Goal: Task Accomplishment & Management: Use online tool/utility

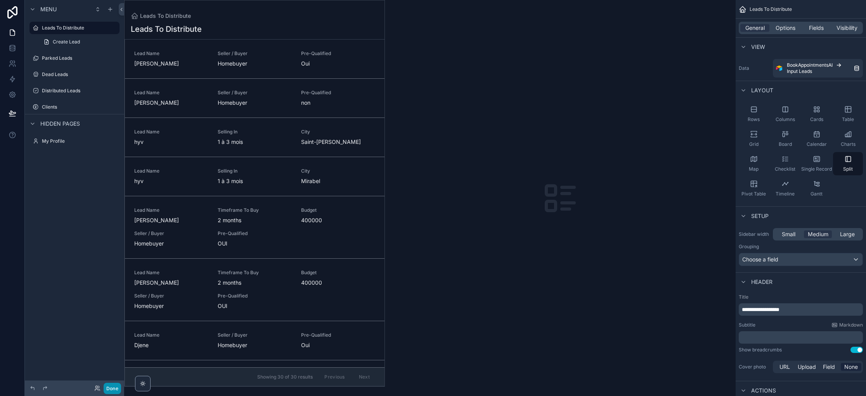
click at [111, 386] on button "Done" at bounding box center [112, 388] width 17 height 11
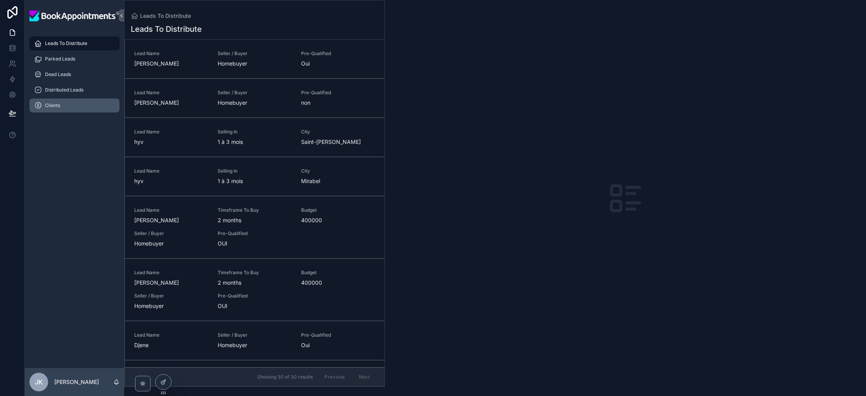
click at [74, 103] on div "Clients" at bounding box center [74, 105] width 81 height 12
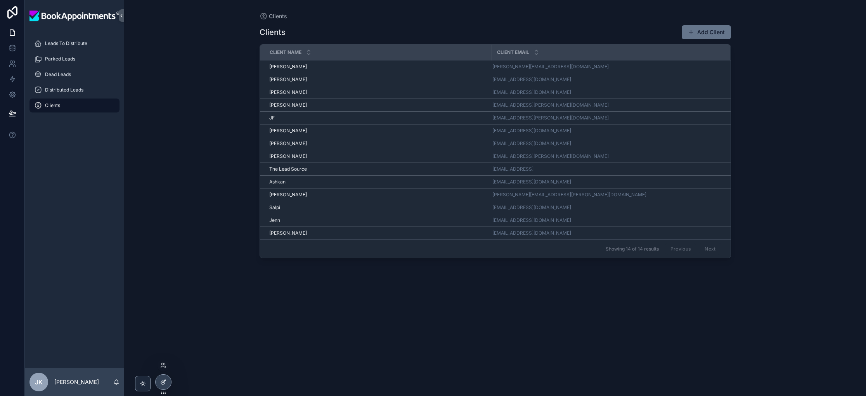
click at [159, 383] on div at bounding box center [164, 382] width 16 height 15
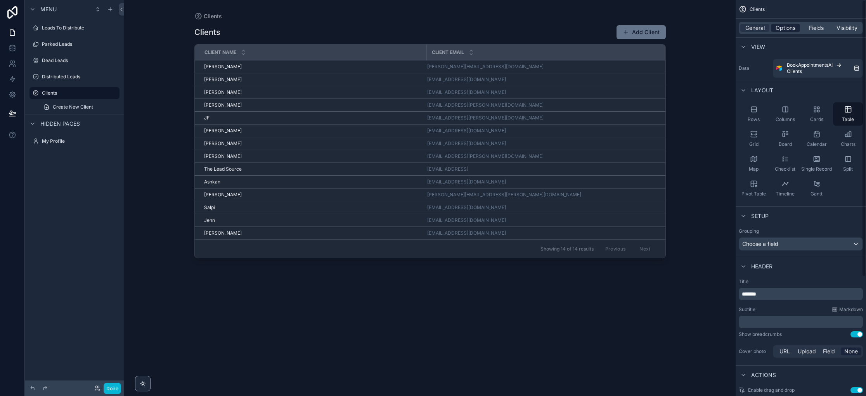
click at [796, 28] on div "Options" at bounding box center [785, 28] width 29 height 8
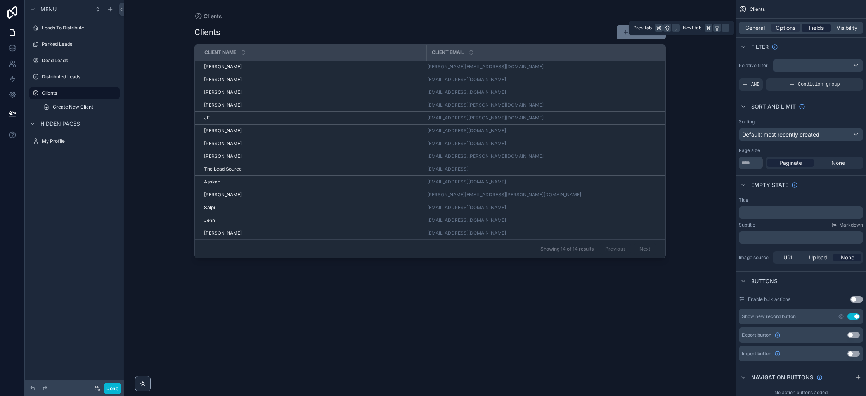
click at [818, 29] on span "Fields" at bounding box center [816, 28] width 15 height 8
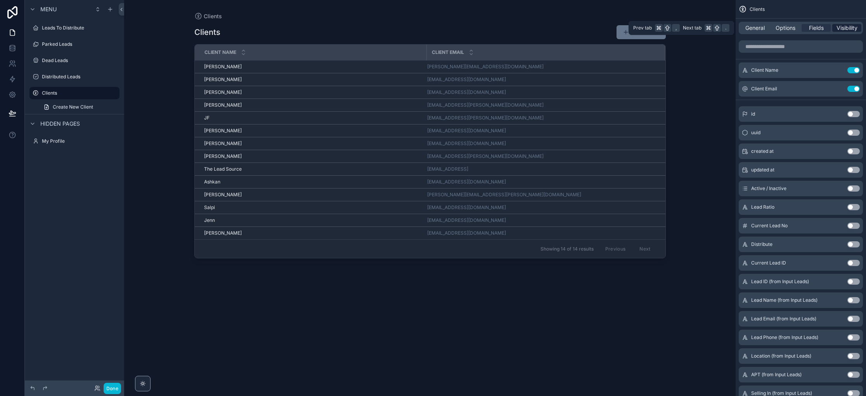
click at [835, 28] on div "Visibility" at bounding box center [846, 28] width 29 height 8
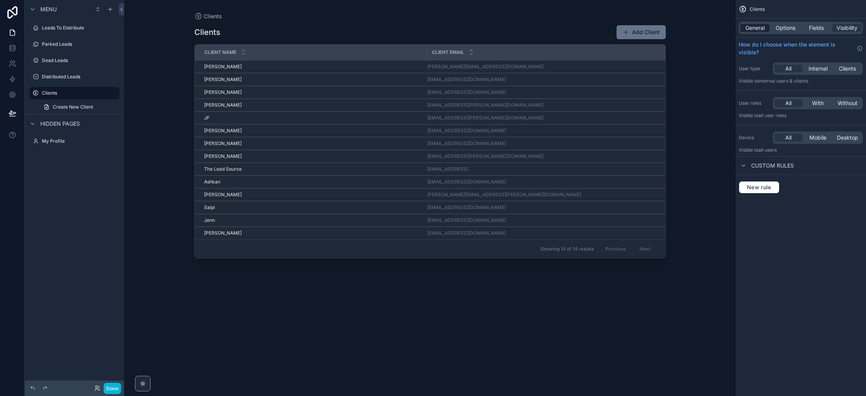
click at [757, 26] on span "General" at bounding box center [754, 28] width 19 height 8
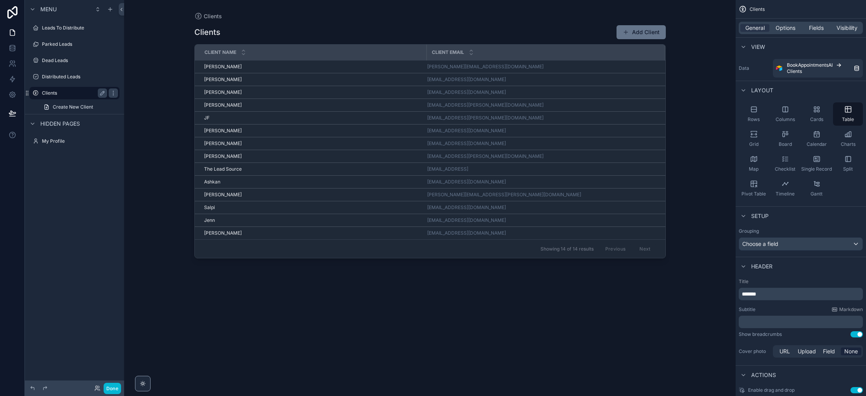
click at [58, 90] on div "Clients" at bounding box center [74, 92] width 65 height 9
click at [791, 31] on span "Options" at bounding box center [785, 28] width 20 height 8
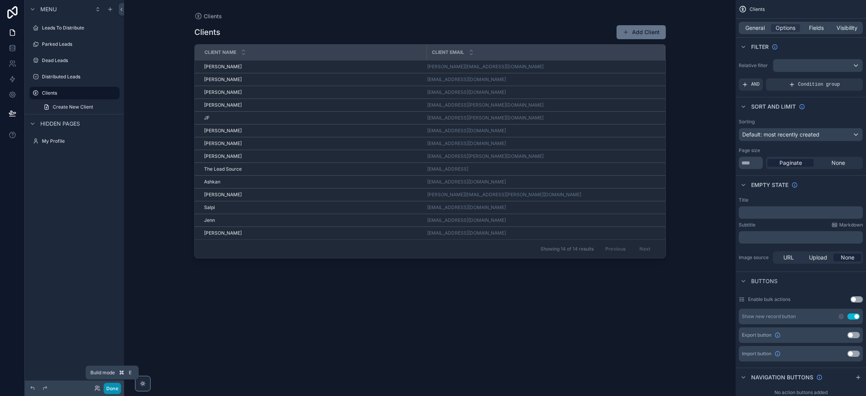
click at [117, 389] on button "Done" at bounding box center [112, 388] width 17 height 11
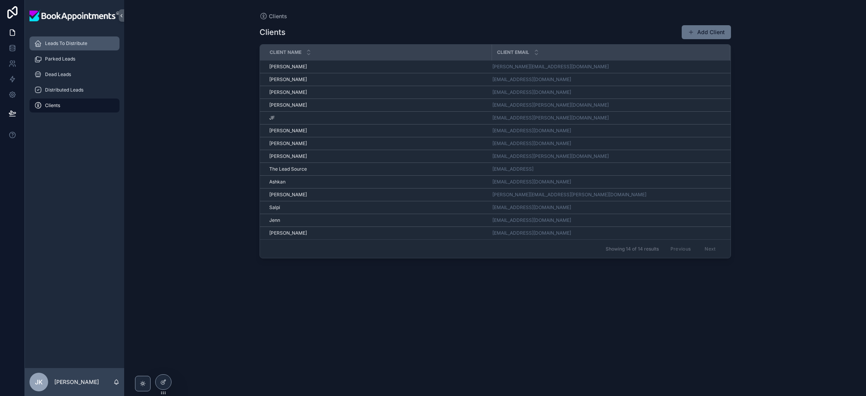
click at [77, 46] on span "Leads To Distribute" at bounding box center [66, 43] width 42 height 6
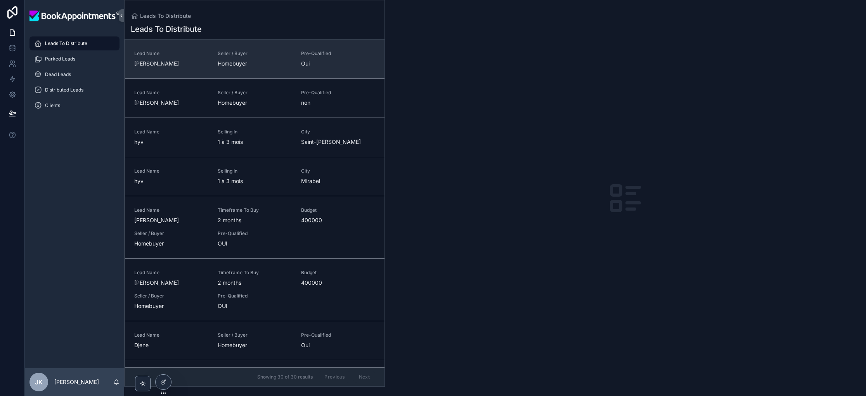
click at [254, 78] on link "Lead Name [PERSON_NAME] Seller / Buyer Homebuyer Pre-Qualified Oui" at bounding box center [255, 59] width 260 height 39
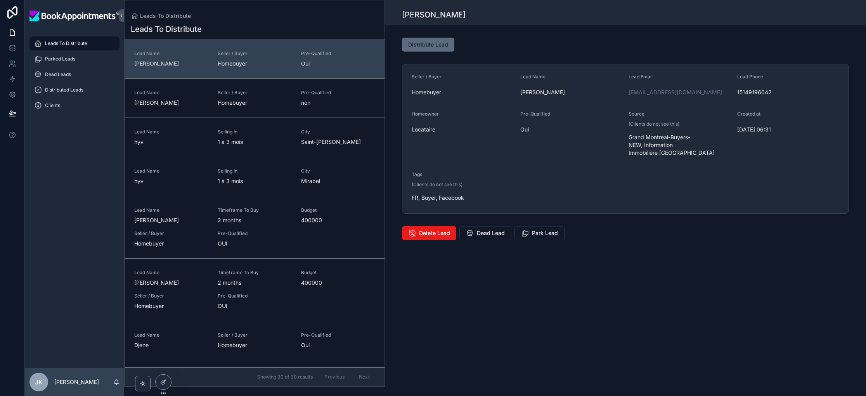
click at [439, 46] on span "Distribute Lead" at bounding box center [428, 45] width 40 height 8
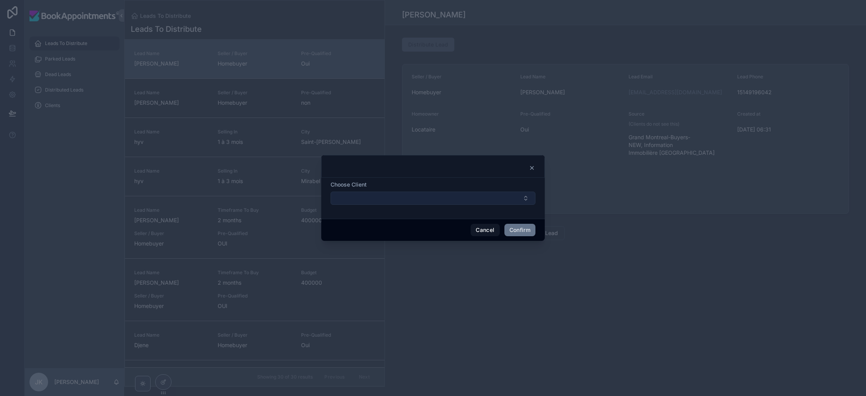
click at [477, 201] on button "Select Button" at bounding box center [433, 198] width 205 height 13
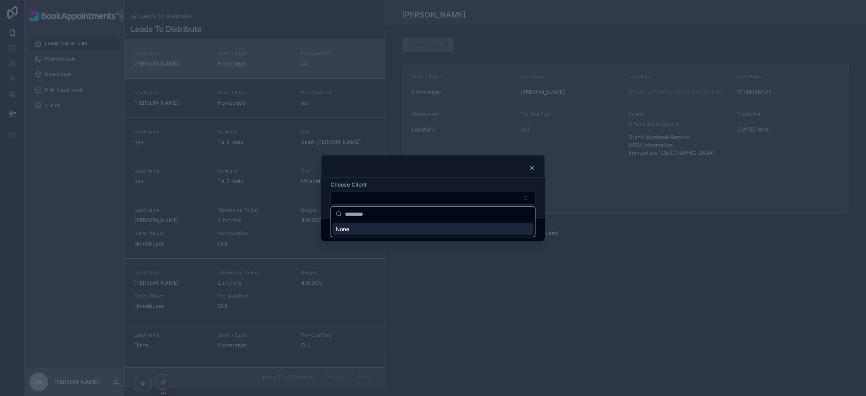
click at [534, 168] on icon at bounding box center [532, 168] width 6 height 6
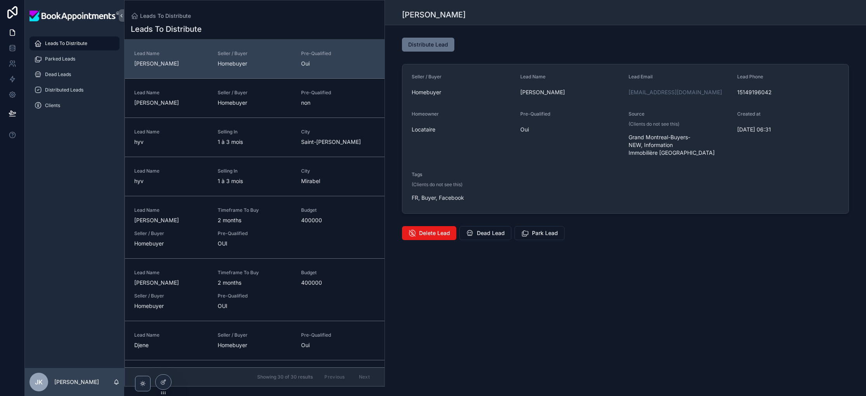
click at [636, 183] on form "Seller / Buyer Homebuyer Lead Name [PERSON_NAME] Lead Email [EMAIL_ADDRESS][DOM…" at bounding box center [625, 138] width 446 height 149
click at [85, 44] on span "Leads To Distribute" at bounding box center [66, 43] width 42 height 6
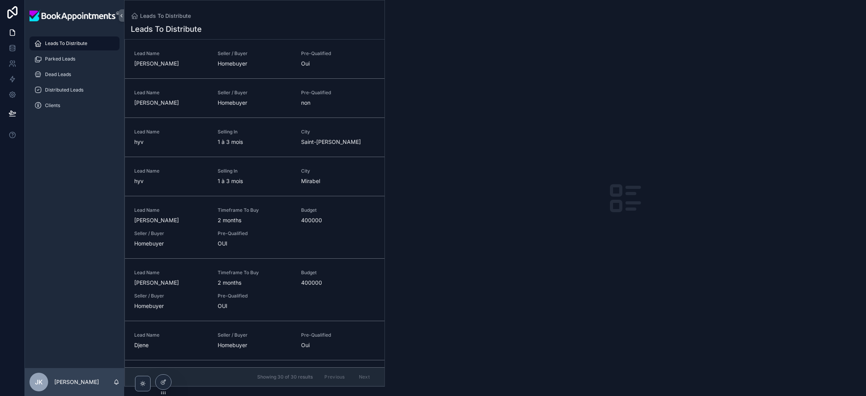
click at [74, 45] on span "Leads To Distribute" at bounding box center [66, 43] width 42 height 6
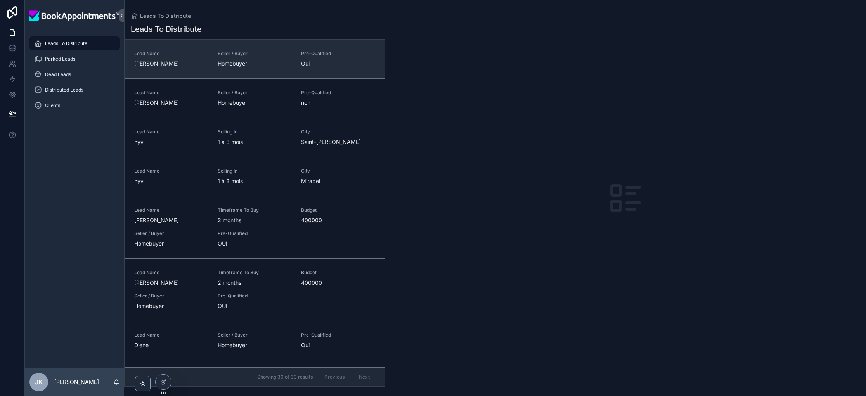
click at [310, 70] on link "Lead Name [PERSON_NAME] Seller / Buyer Homebuyer Pre-Qualified Oui" at bounding box center [255, 59] width 260 height 39
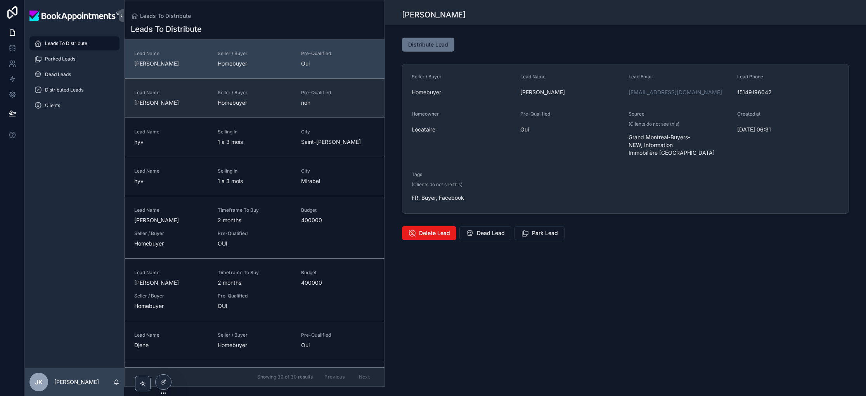
click at [287, 101] on span "Homebuyer" at bounding box center [255, 103] width 74 height 8
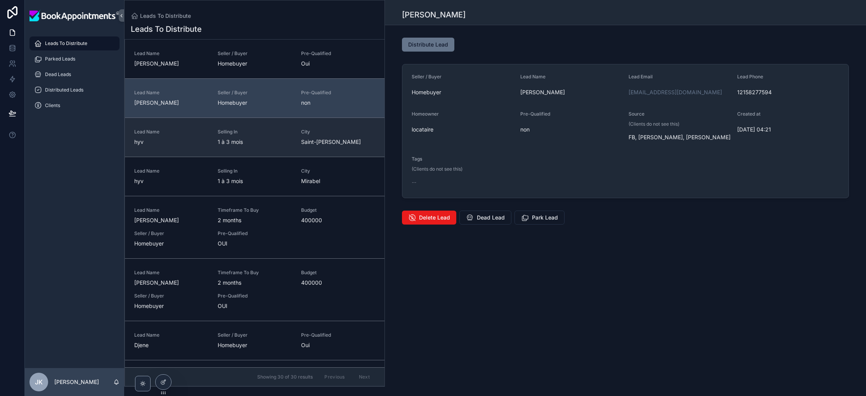
click at [282, 138] on span "1 à 3 mois" at bounding box center [255, 142] width 74 height 8
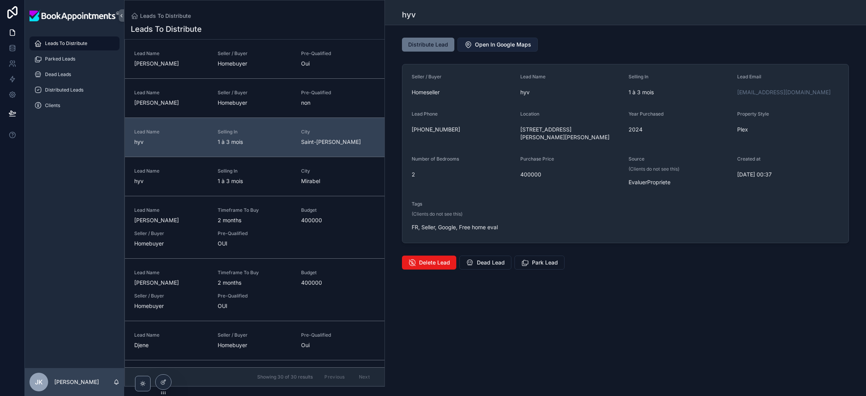
click at [496, 45] on span "Open In Google Maps" at bounding box center [503, 45] width 56 height 8
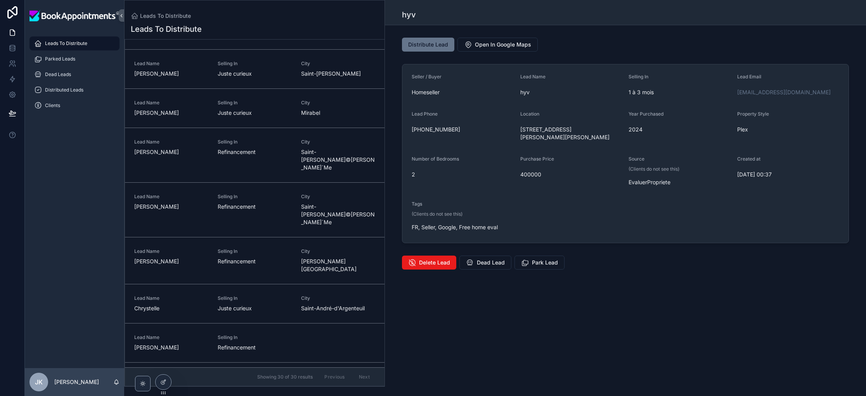
scroll to position [157, 0]
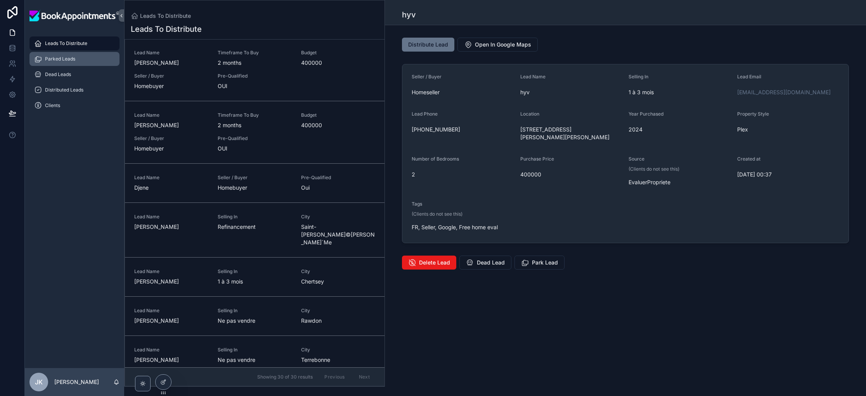
click at [57, 55] on div "Parked Leads" at bounding box center [74, 59] width 81 height 12
